Goal: Use online tool/utility: Utilize a website feature to perform a specific function

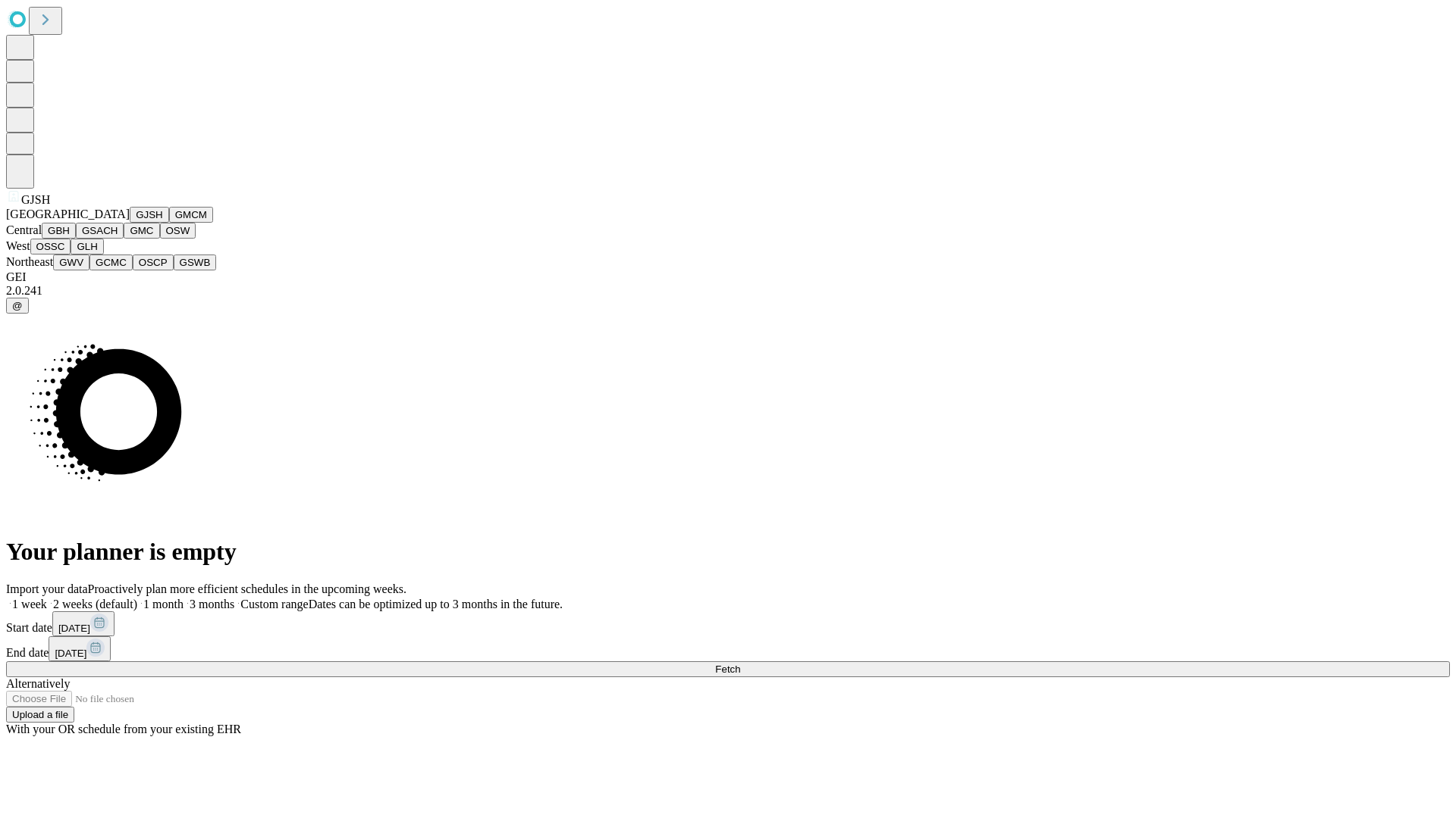
click at [130, 222] on button "GJSH" at bounding box center [149, 215] width 39 height 16
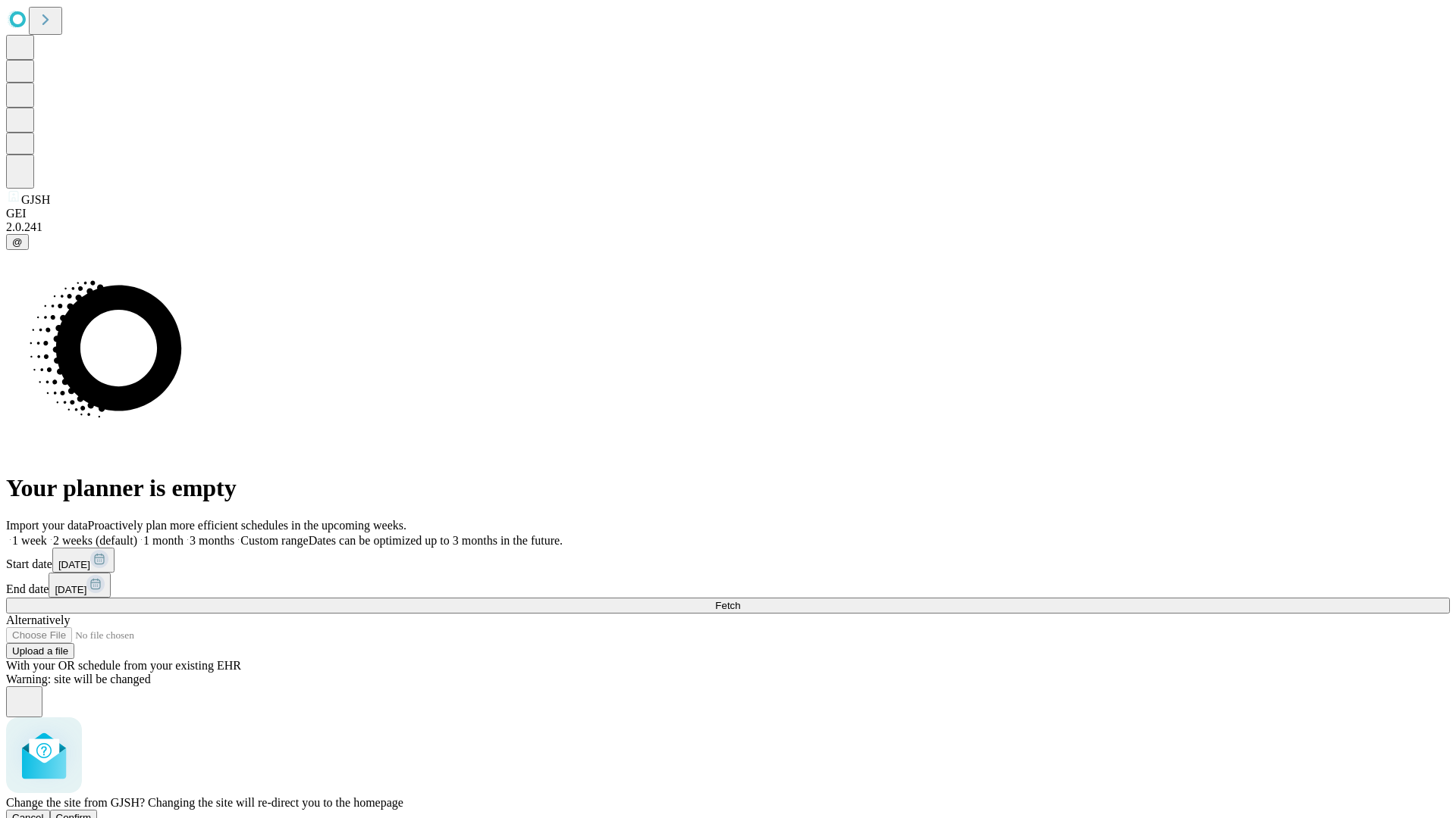
click at [92, 812] on span "Confirm" at bounding box center [74, 818] width 36 height 11
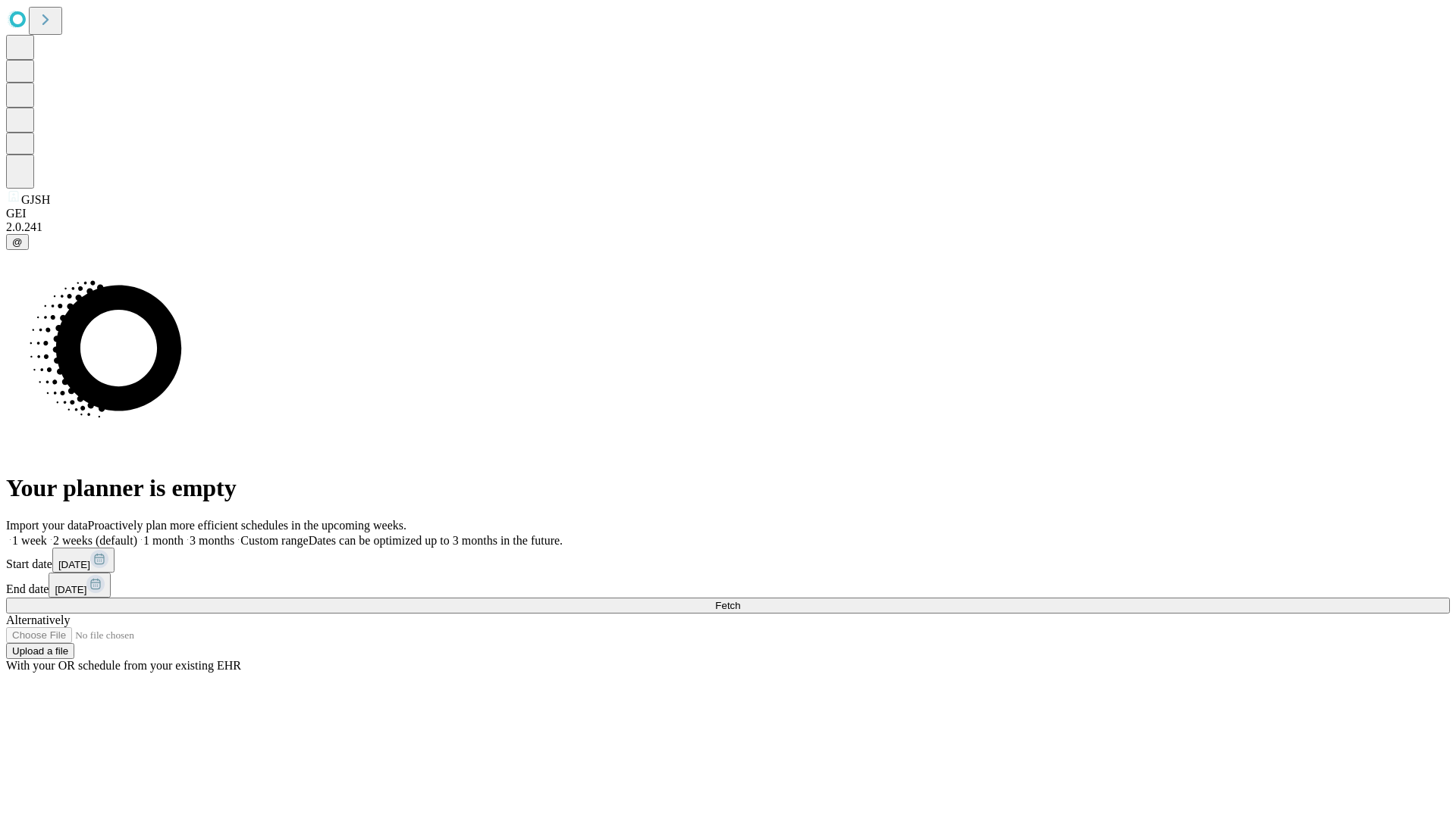
click at [183, 534] on label "1 month" at bounding box center [160, 541] width 46 height 13
click at [740, 600] on span "Fetch" at bounding box center [727, 606] width 25 height 11
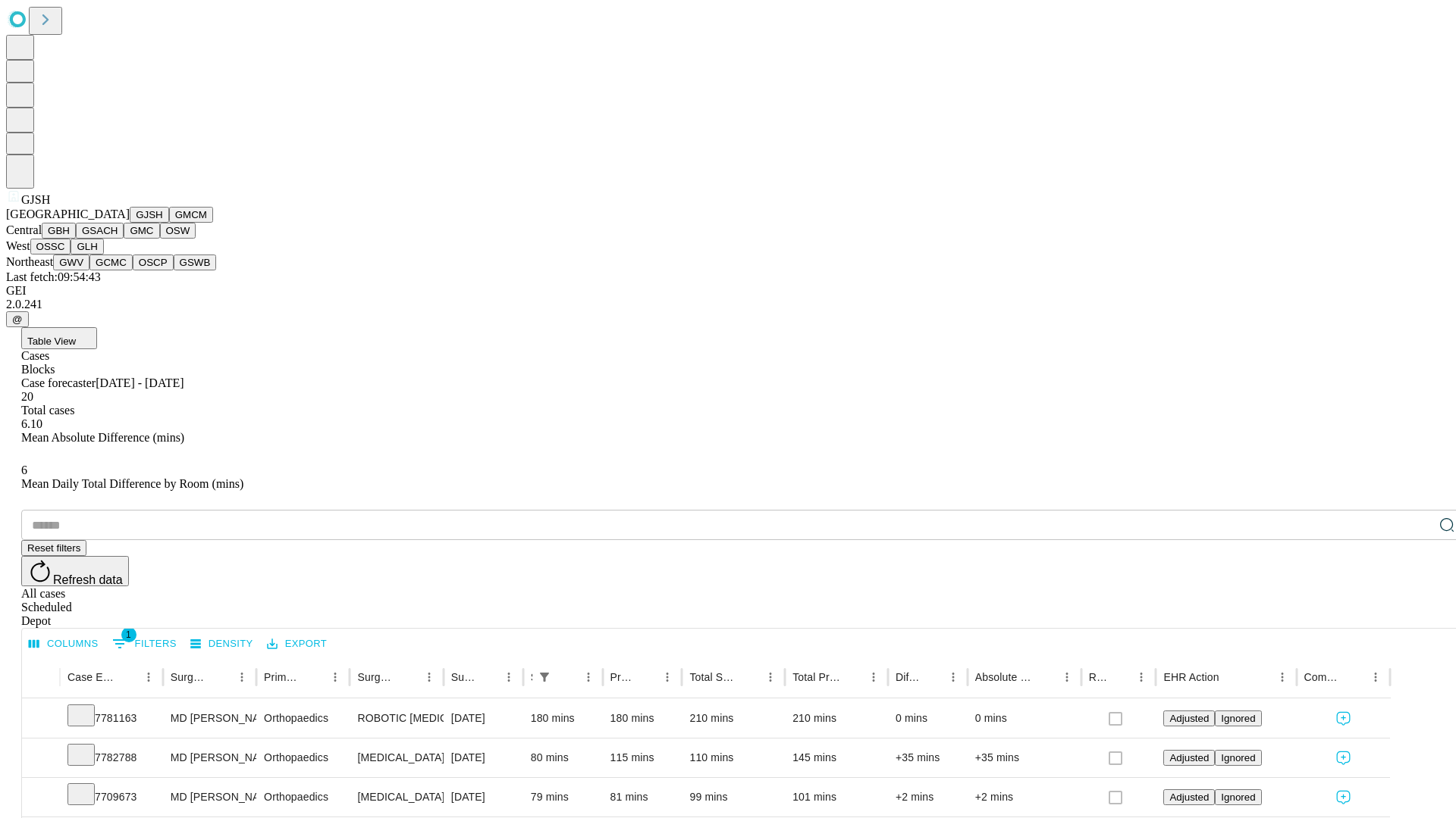
click at [169, 222] on button "GMCM" at bounding box center [191, 215] width 44 height 16
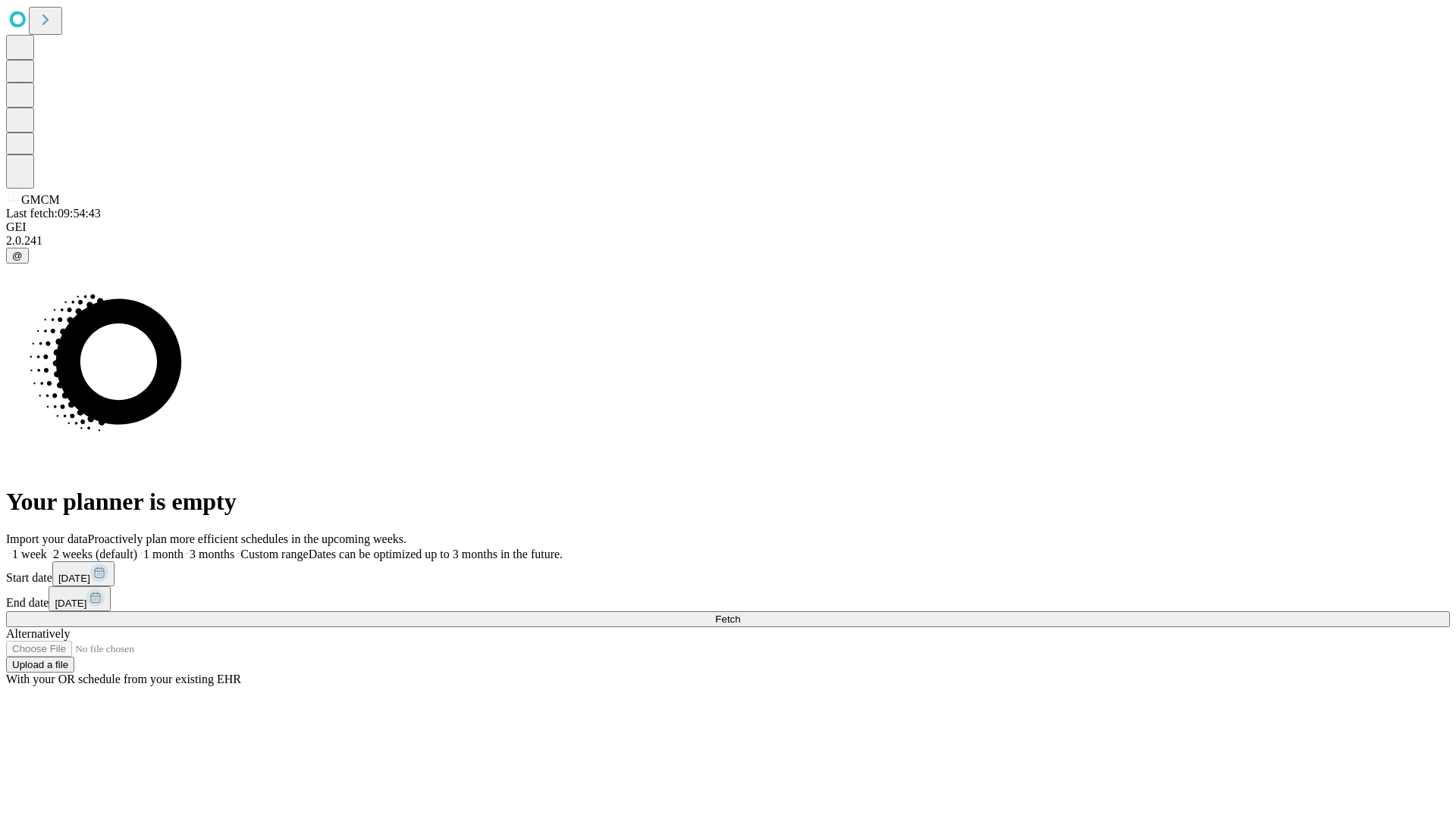
click at [183, 548] on label "1 month" at bounding box center [160, 554] width 46 height 13
click at [740, 614] on span "Fetch" at bounding box center [727, 619] width 25 height 11
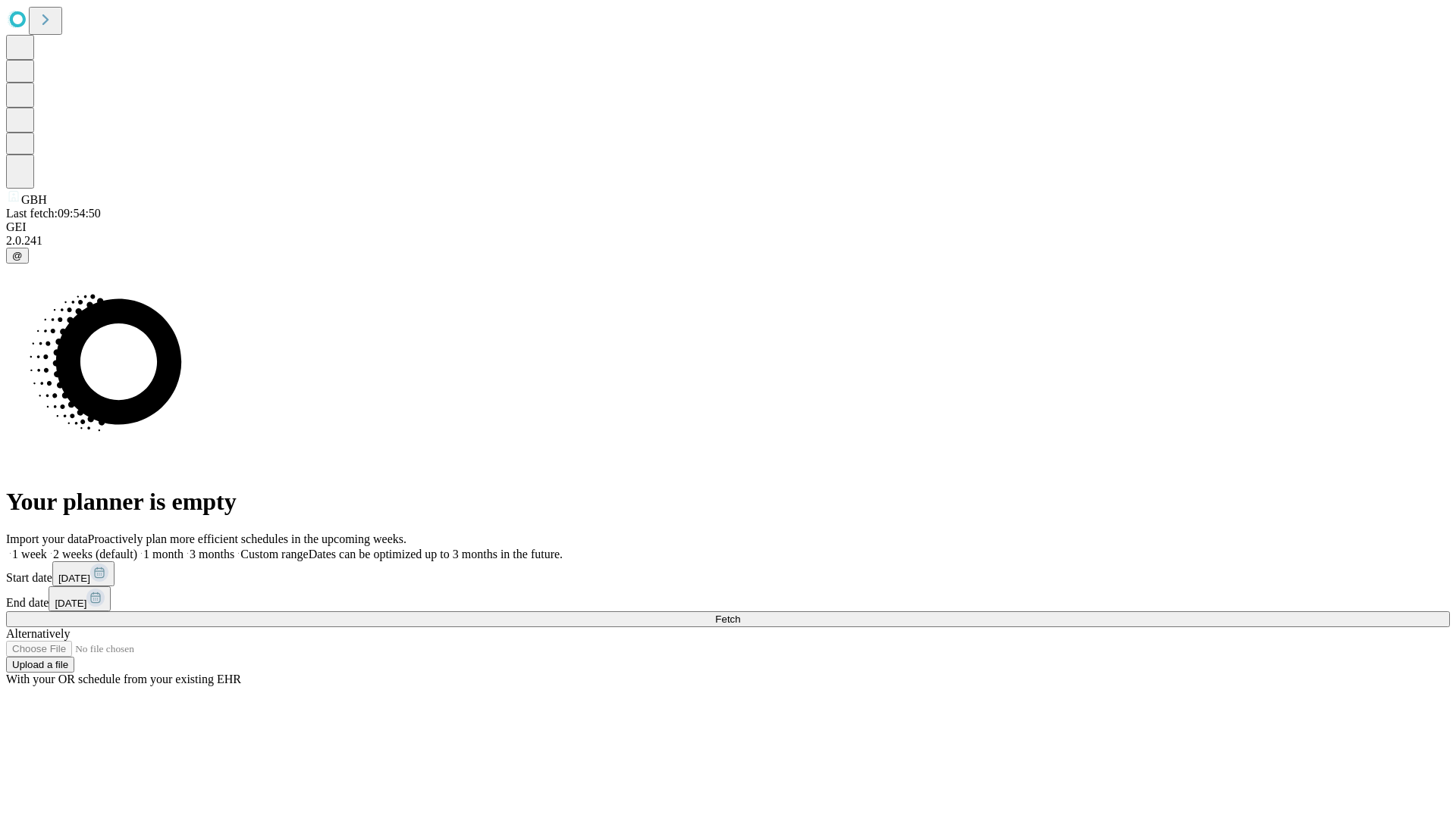
click at [183, 548] on label "1 month" at bounding box center [160, 554] width 46 height 13
click at [740, 614] on span "Fetch" at bounding box center [727, 619] width 25 height 11
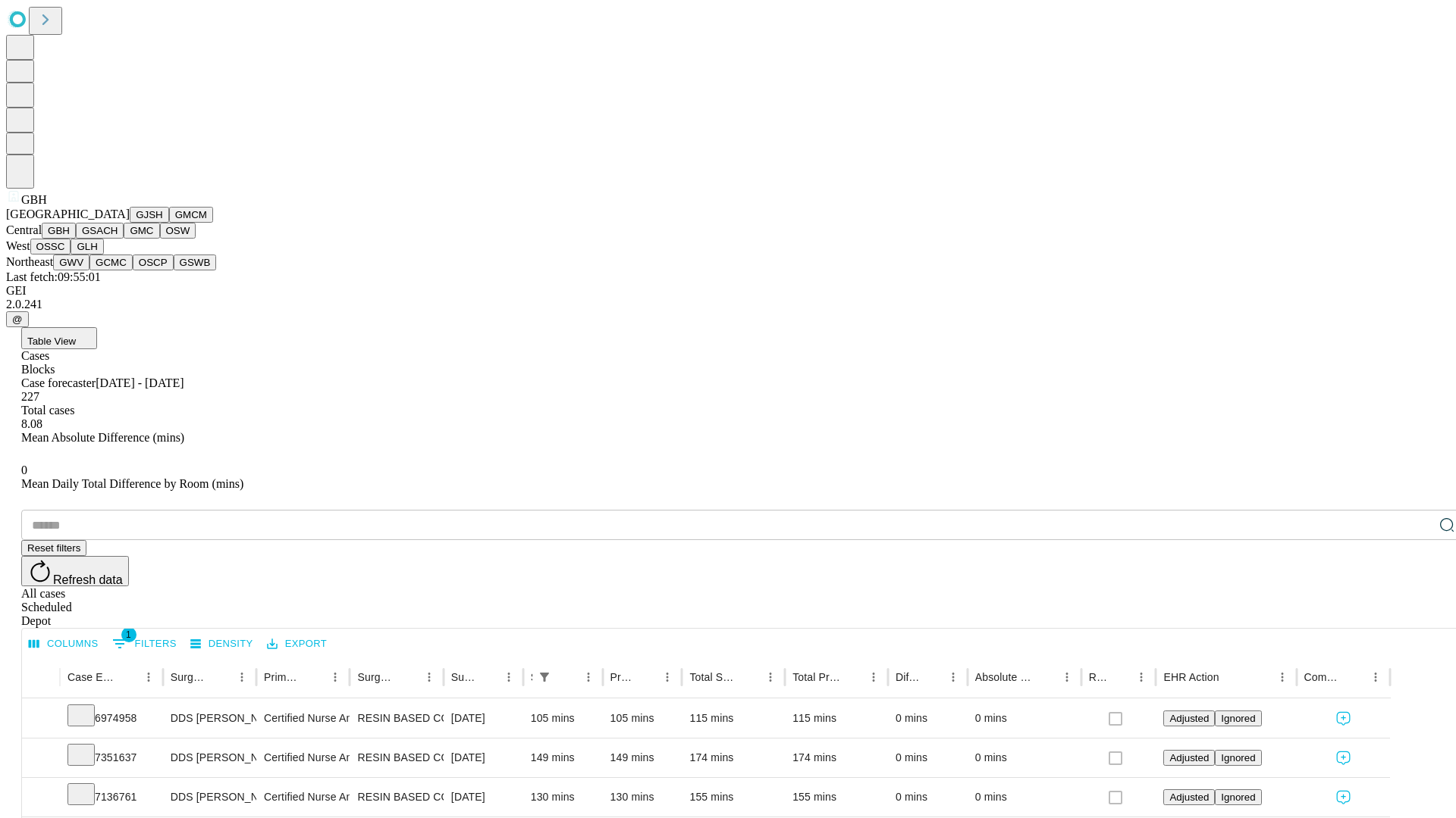
click at [117, 239] on button "GSACH" at bounding box center [99, 231] width 48 height 16
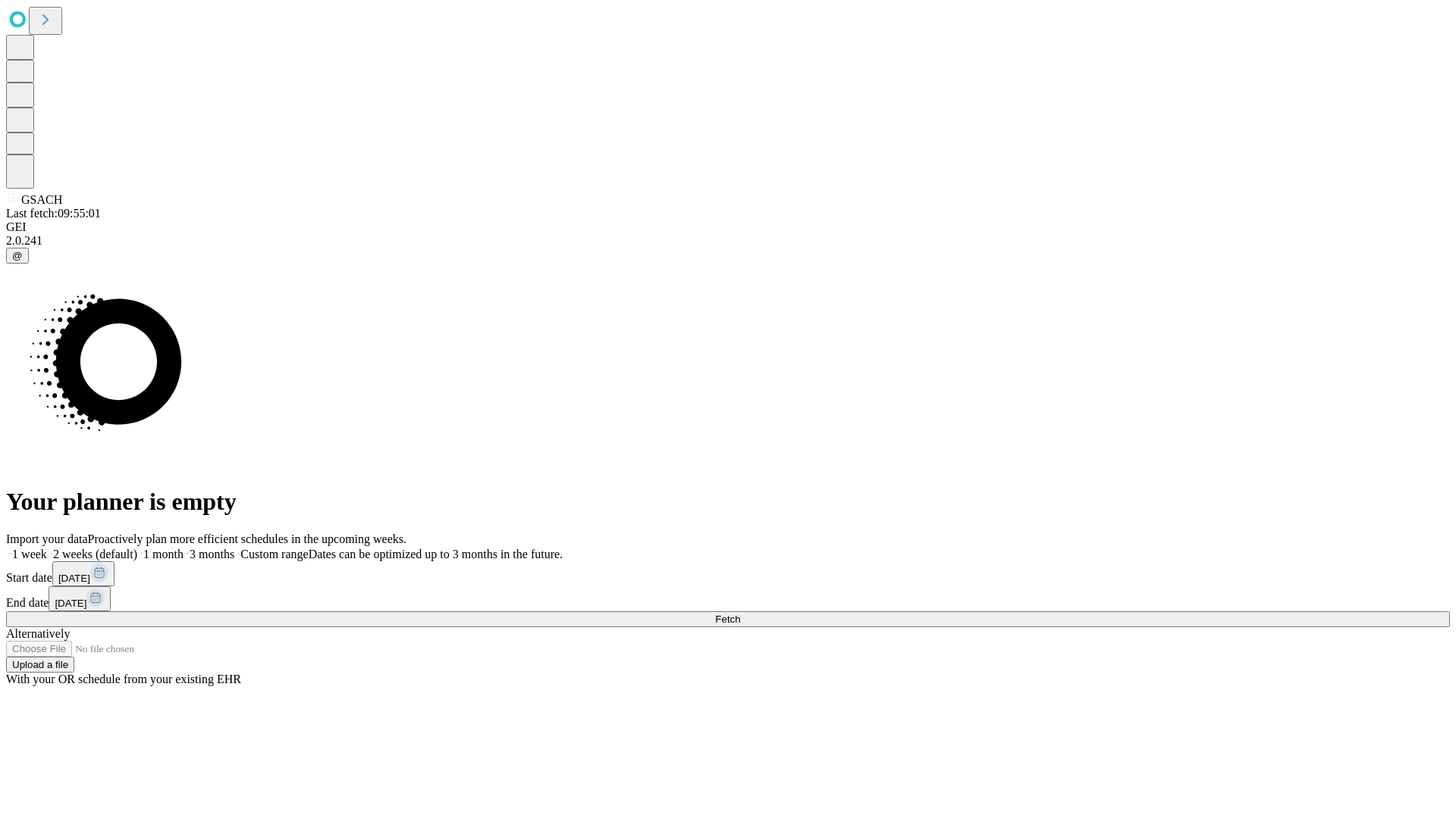
click at [183, 548] on label "1 month" at bounding box center [160, 554] width 46 height 13
click at [740, 614] on span "Fetch" at bounding box center [727, 619] width 25 height 11
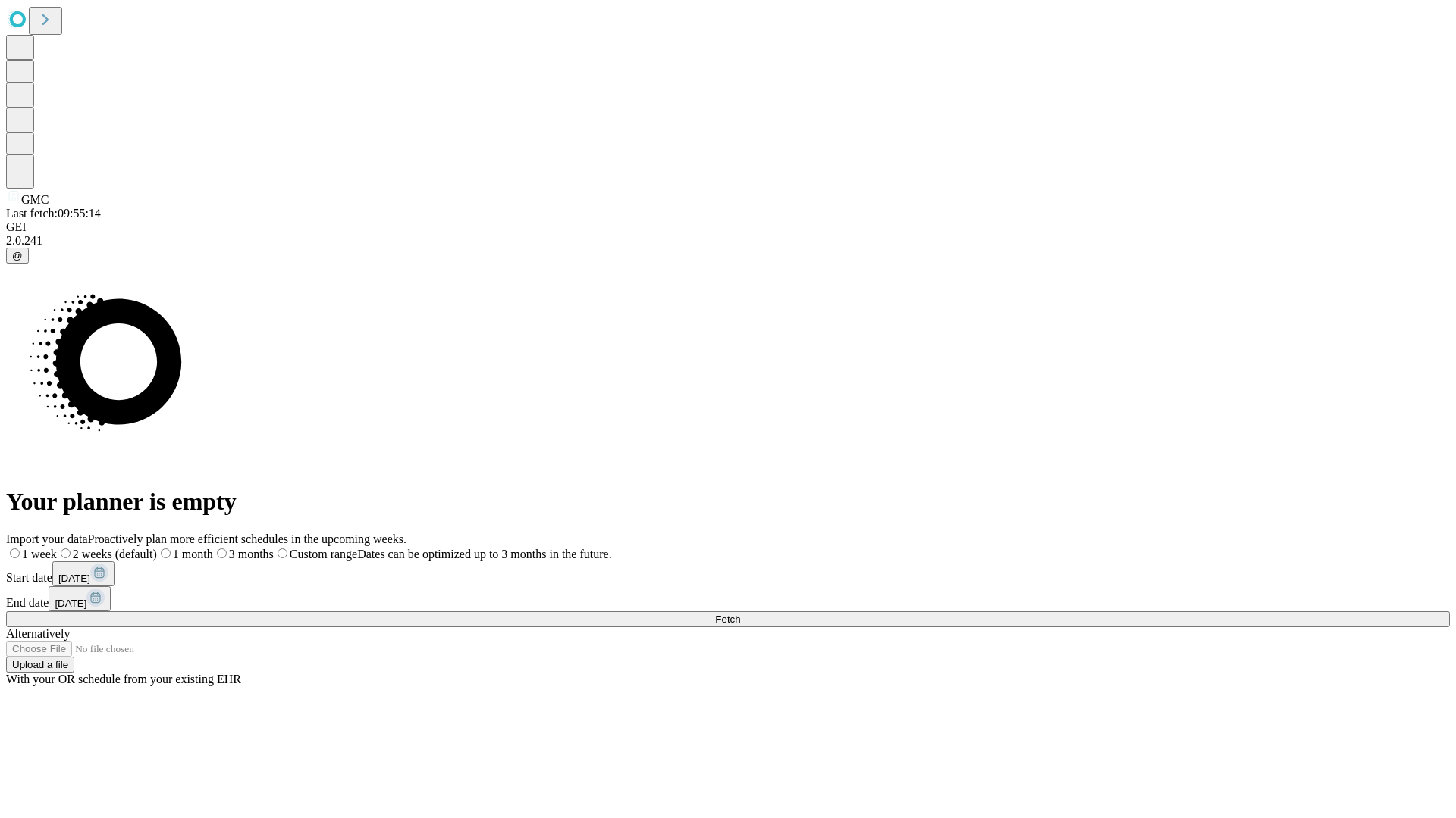
click at [213, 548] on label "1 month" at bounding box center [185, 554] width 56 height 13
click at [740, 614] on span "Fetch" at bounding box center [727, 619] width 25 height 11
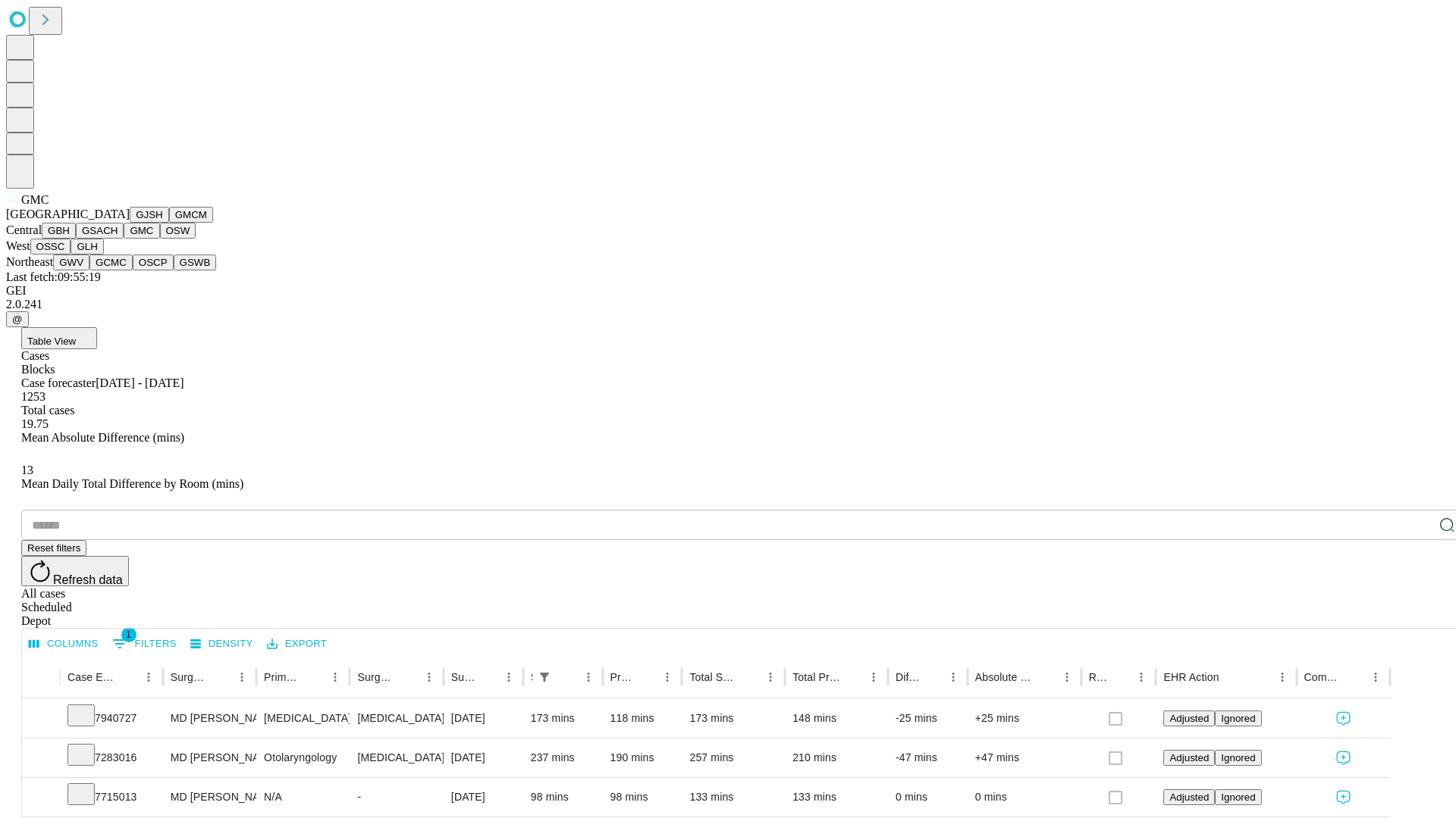
click at [160, 239] on button "OSW" at bounding box center [178, 231] width 37 height 16
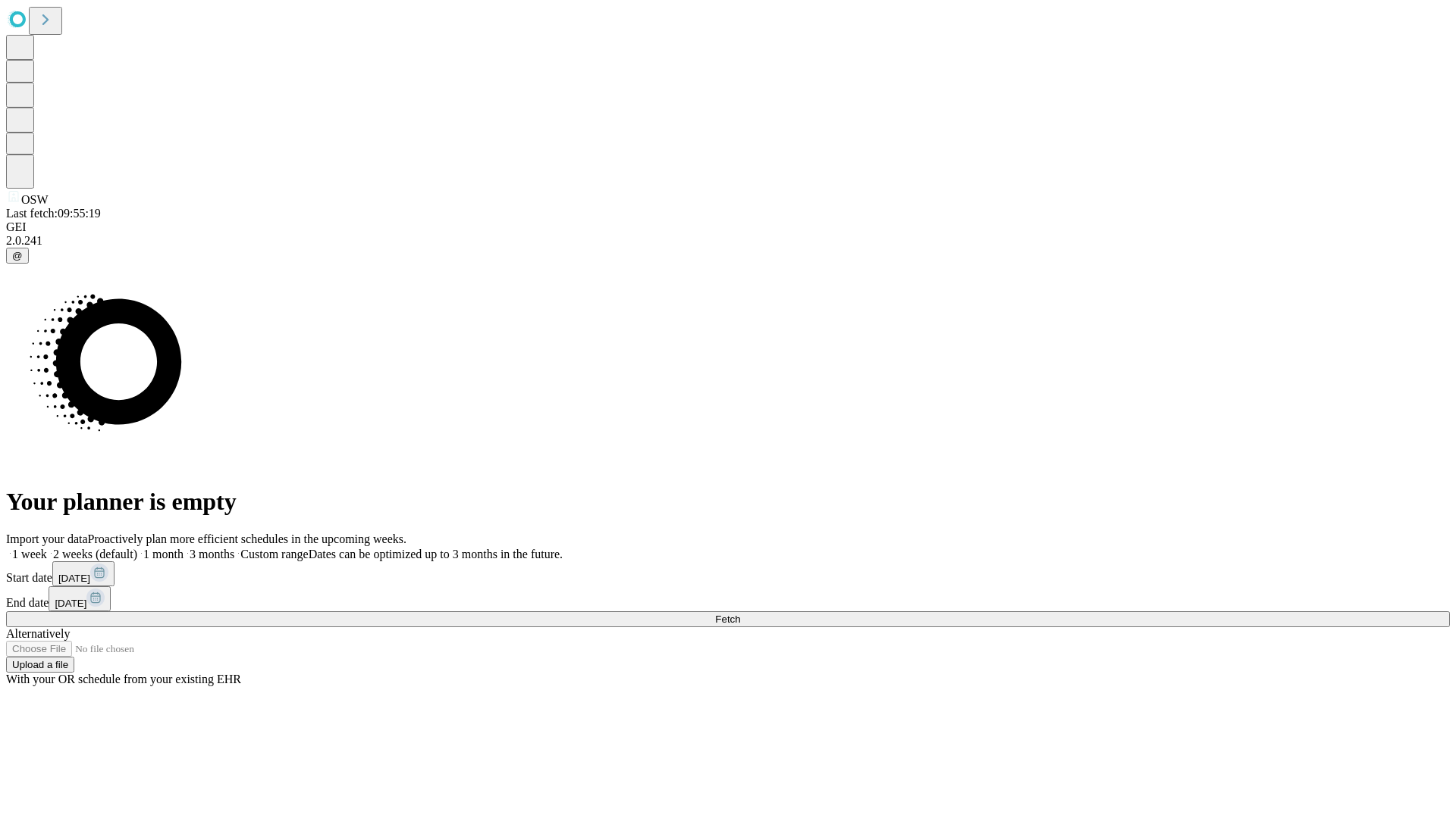
click at [183, 548] on label "1 month" at bounding box center [160, 554] width 46 height 13
click at [740, 614] on span "Fetch" at bounding box center [727, 619] width 25 height 11
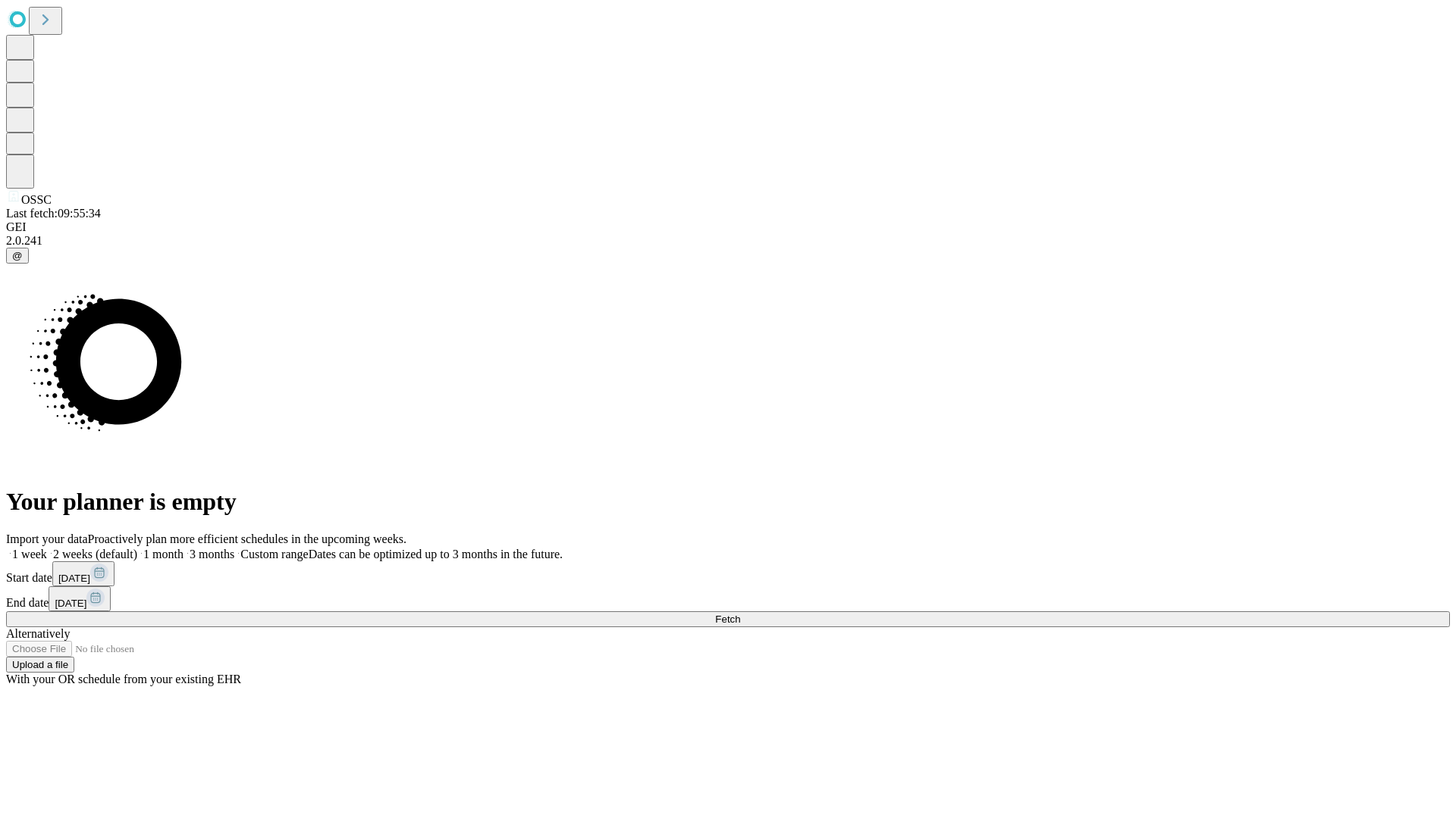
click at [183, 548] on label "1 month" at bounding box center [160, 554] width 46 height 13
click at [740, 614] on span "Fetch" at bounding box center [727, 619] width 25 height 11
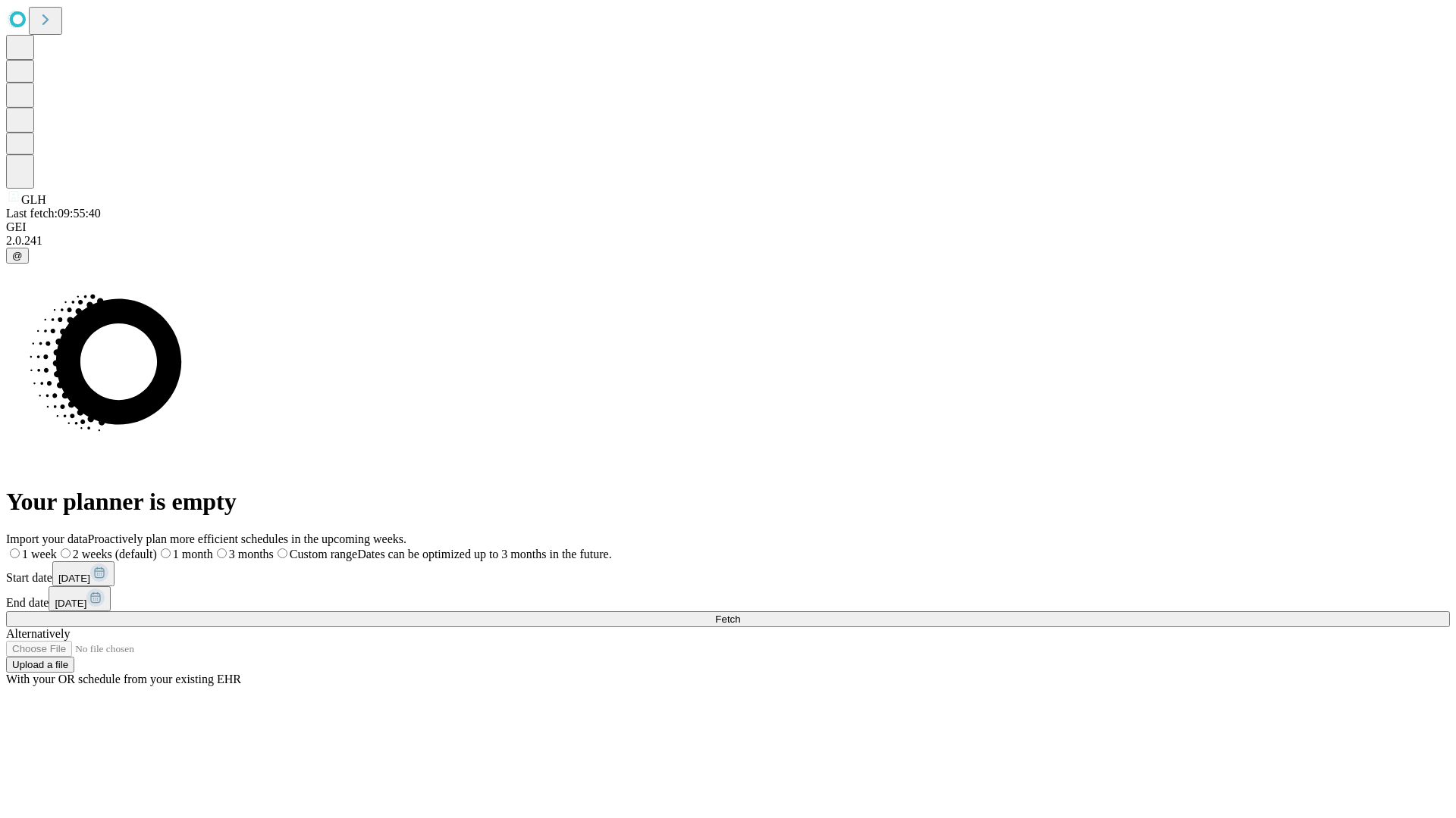
click at [213, 548] on label "1 month" at bounding box center [185, 554] width 56 height 13
click at [740, 614] on span "Fetch" at bounding box center [727, 619] width 25 height 11
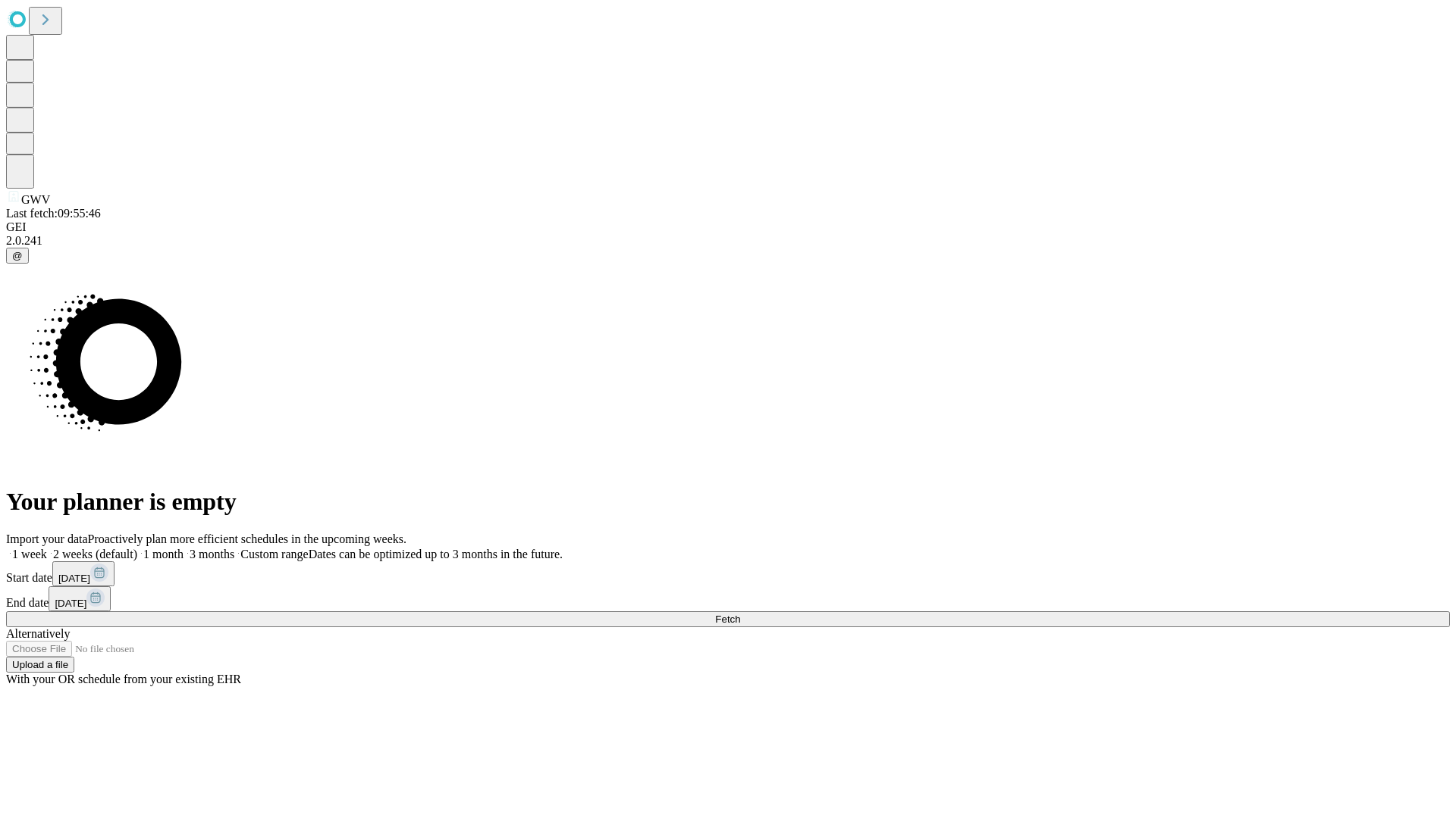
click at [183, 548] on label "1 month" at bounding box center [160, 554] width 46 height 13
click at [740, 614] on span "Fetch" at bounding box center [727, 619] width 25 height 11
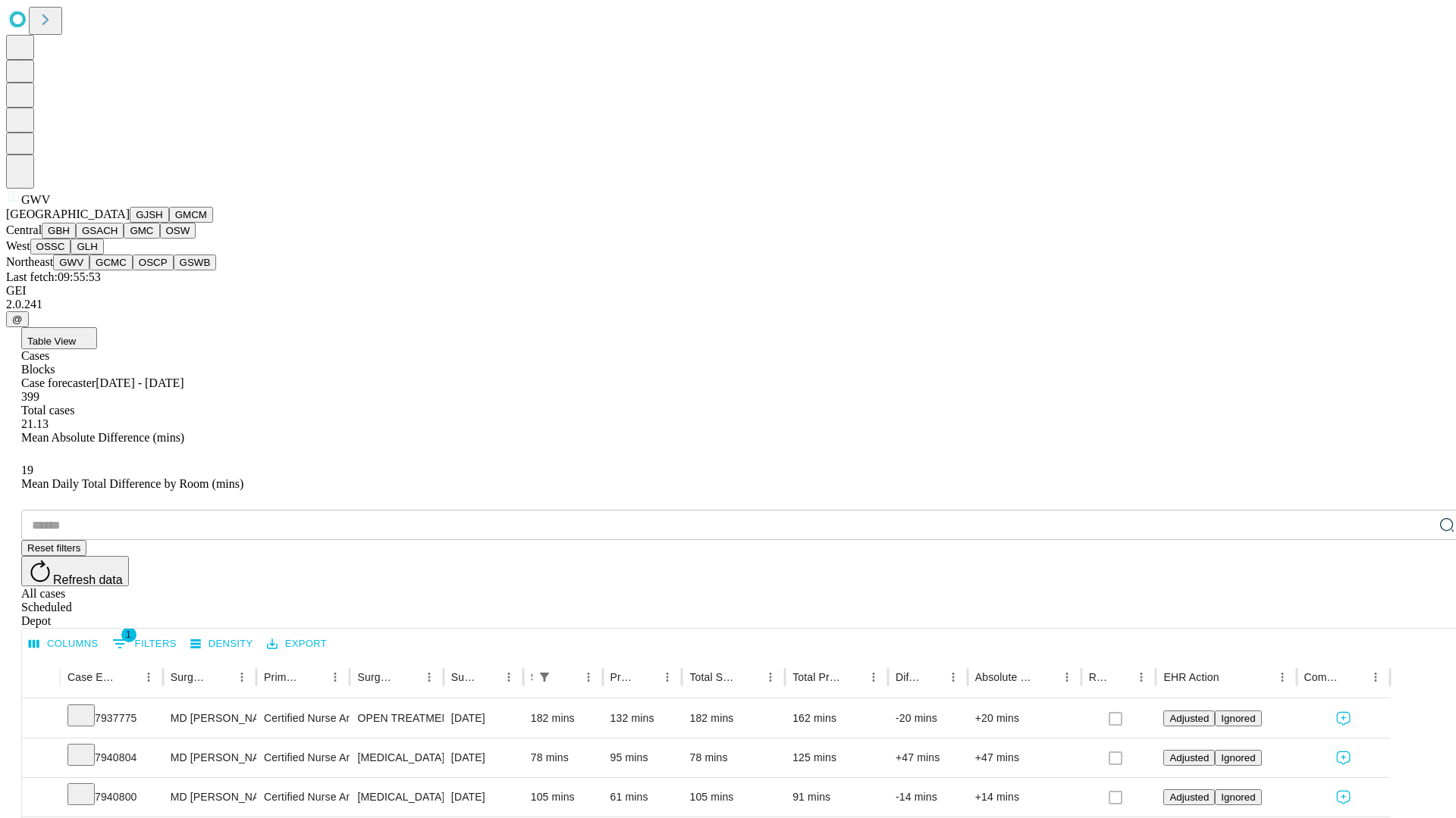
click at [117, 270] on button "GCMC" at bounding box center [111, 262] width 43 height 16
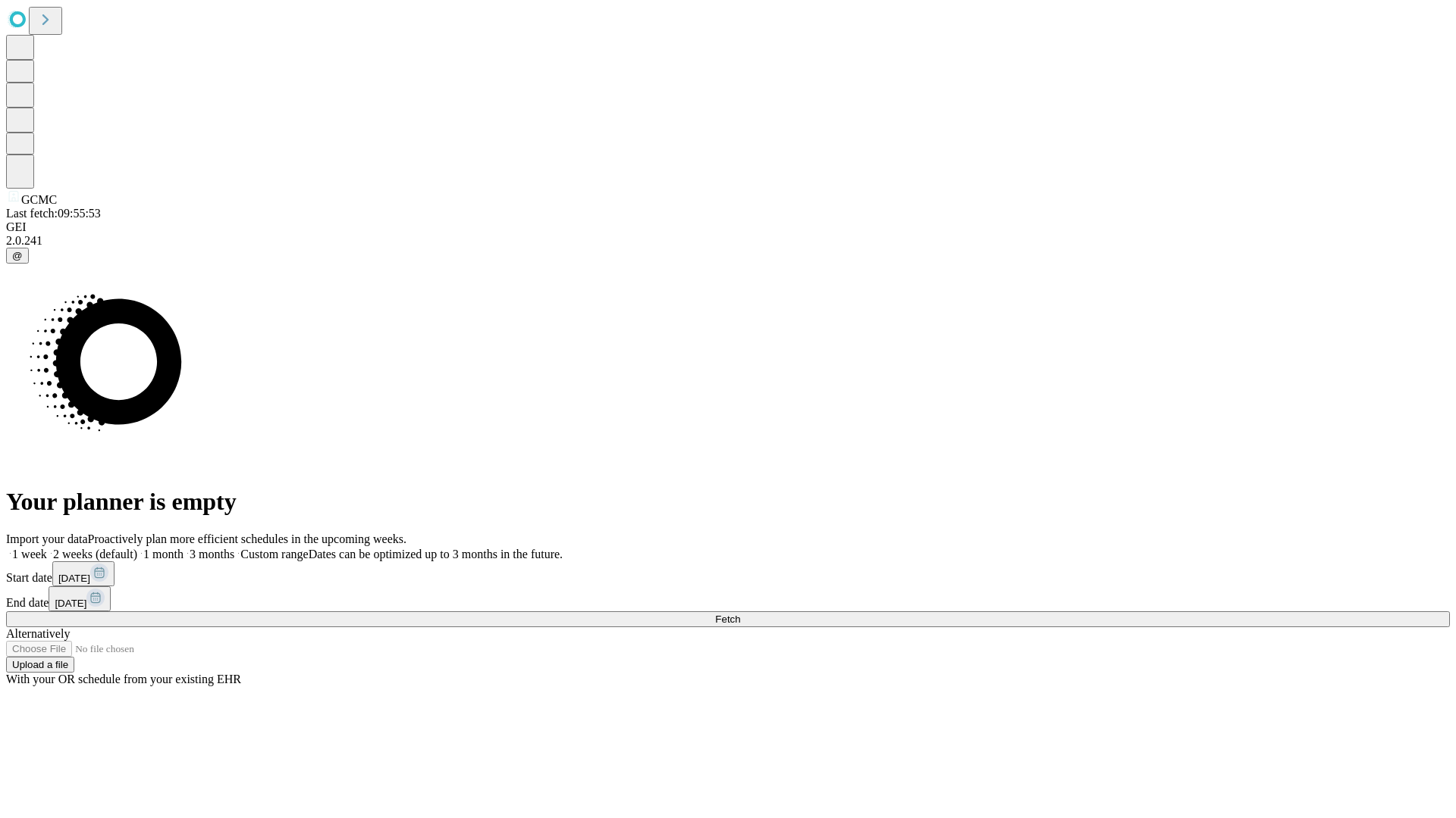
click at [183, 548] on label "1 month" at bounding box center [160, 554] width 46 height 13
click at [740, 614] on span "Fetch" at bounding box center [727, 619] width 25 height 11
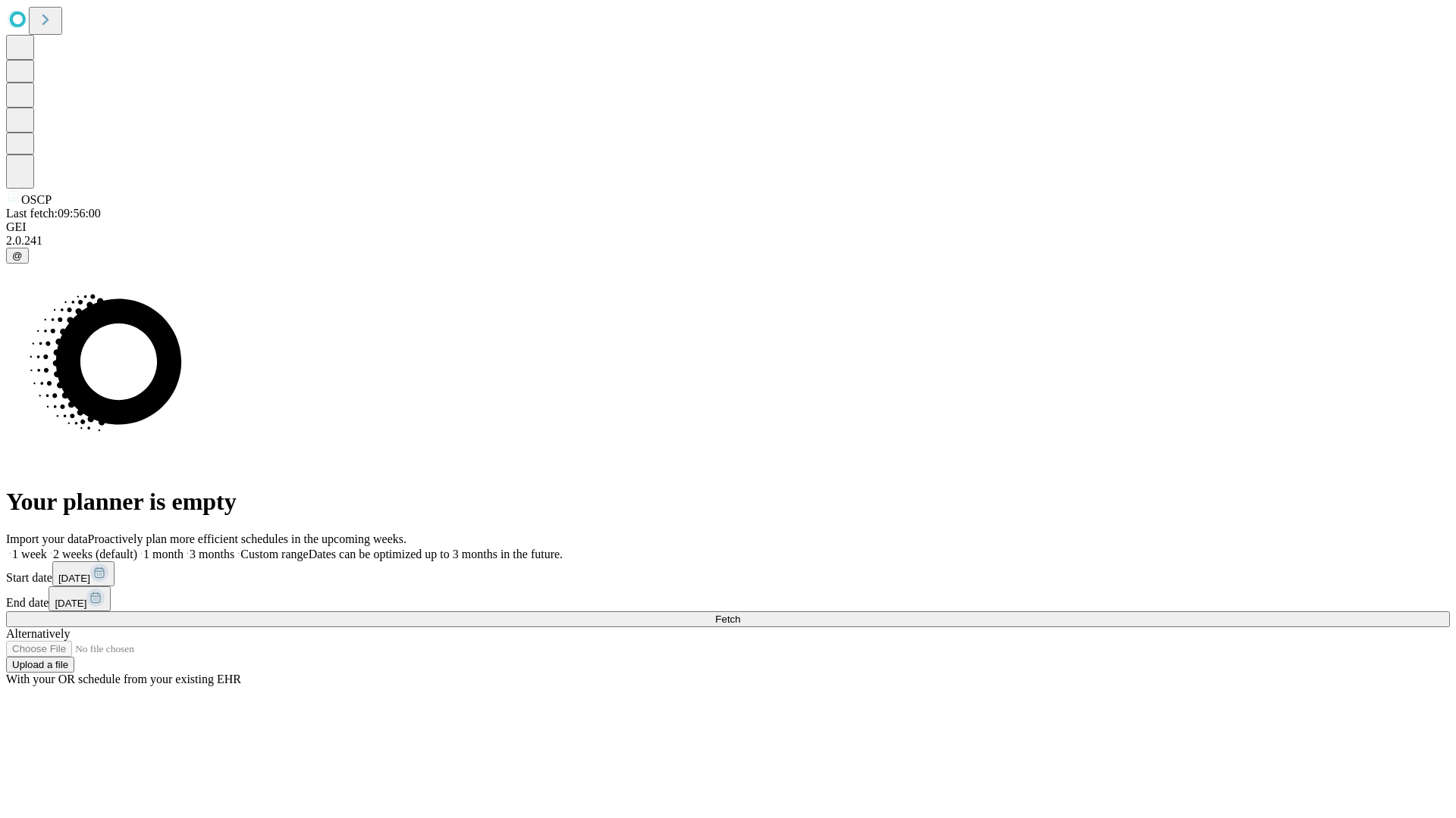
click at [183, 548] on label "1 month" at bounding box center [160, 554] width 46 height 13
click at [740, 614] on span "Fetch" at bounding box center [727, 619] width 25 height 11
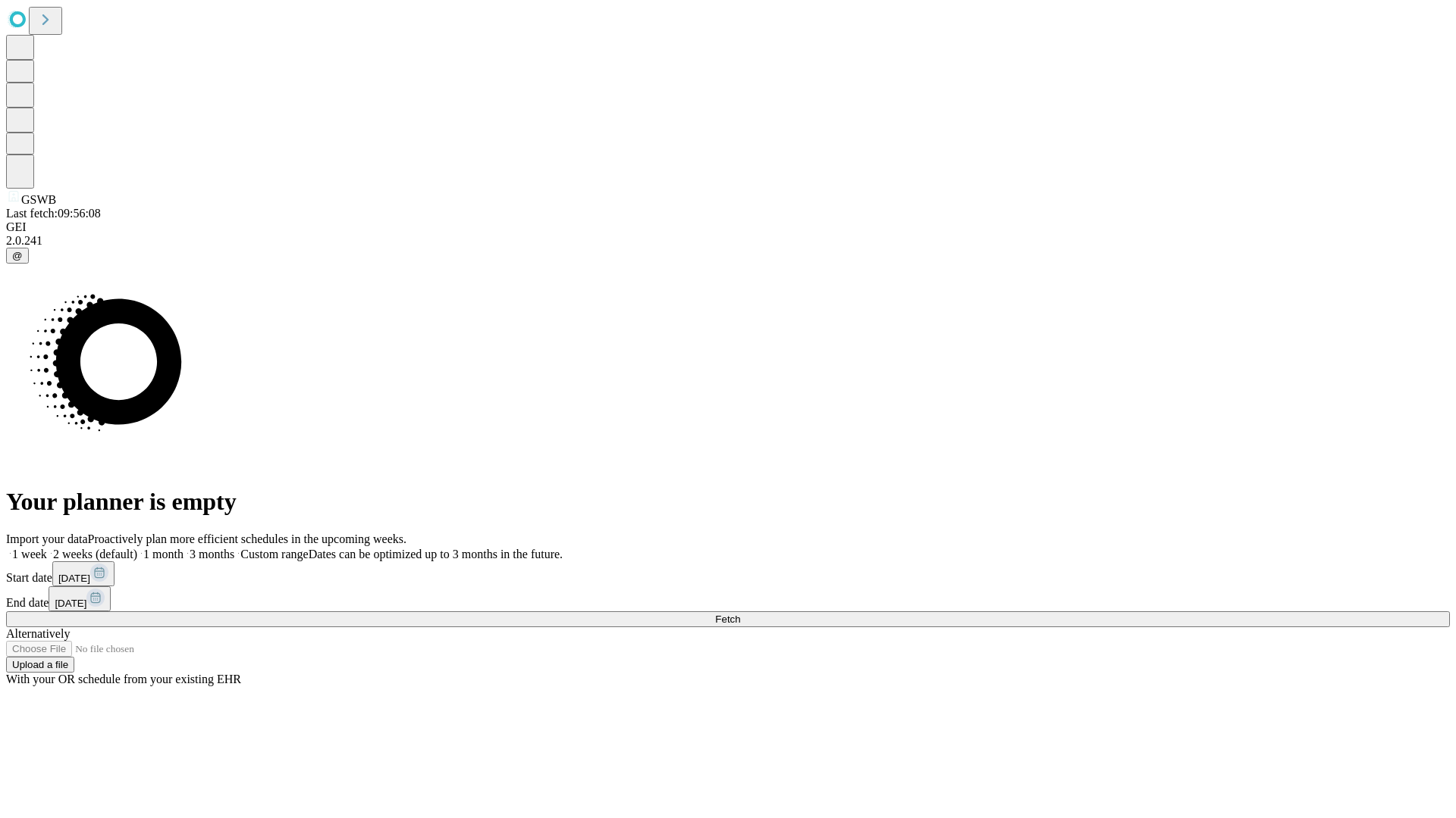
click at [183, 548] on label "1 month" at bounding box center [160, 554] width 46 height 13
click at [740, 614] on span "Fetch" at bounding box center [727, 619] width 25 height 11
